Goal: Information Seeking & Learning: Learn about a topic

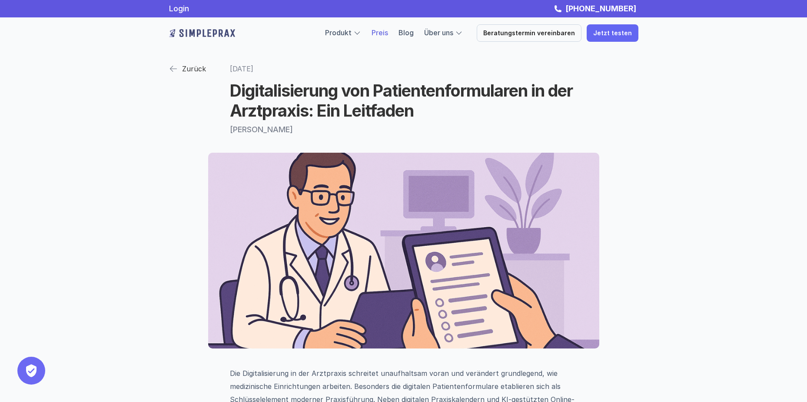
click at [388, 34] on link "Preis" at bounding box center [380, 32] width 17 height 9
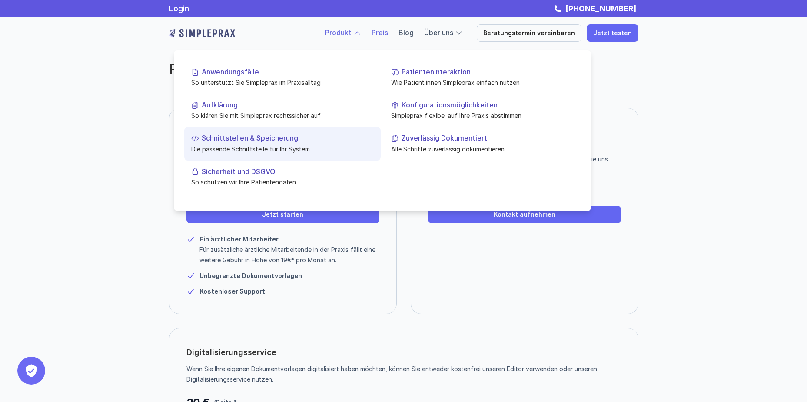
click at [262, 138] on p "Schnittstellen & Speicherung" at bounding box center [288, 138] width 172 height 8
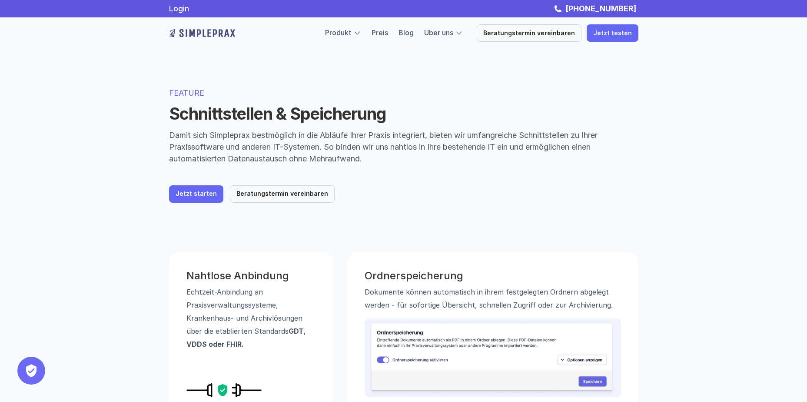
click at [189, 32] on img at bounding box center [202, 33] width 66 height 14
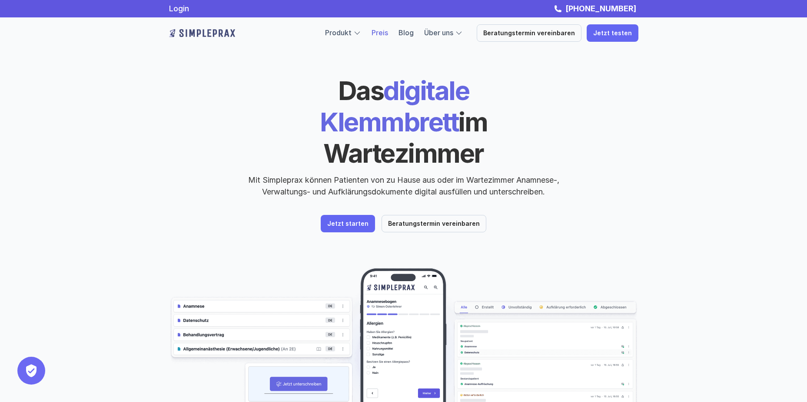
click at [387, 33] on link "Preis" at bounding box center [380, 32] width 17 height 9
